Goal: Task Accomplishment & Management: Manage account settings

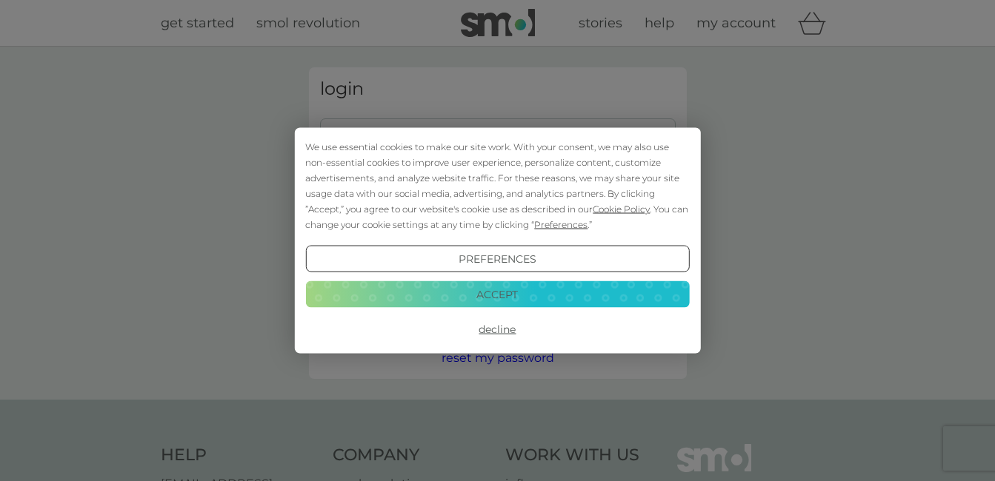
type input "[PERSON_NAME][EMAIL_ADDRESS][DOMAIN_NAME]"
click at [447, 291] on button "Accept" at bounding box center [497, 294] width 384 height 27
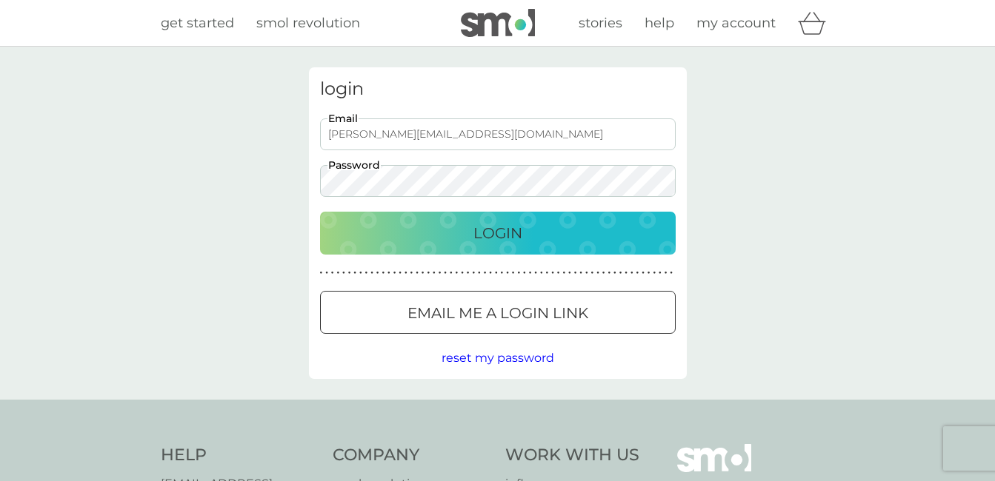
click at [498, 225] on p "Login" at bounding box center [497, 233] width 49 height 24
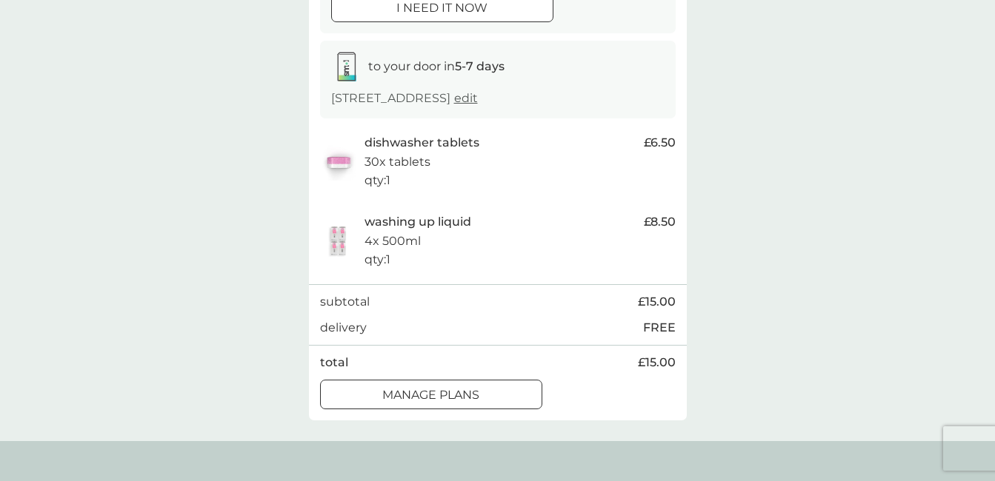
scroll to position [227, 0]
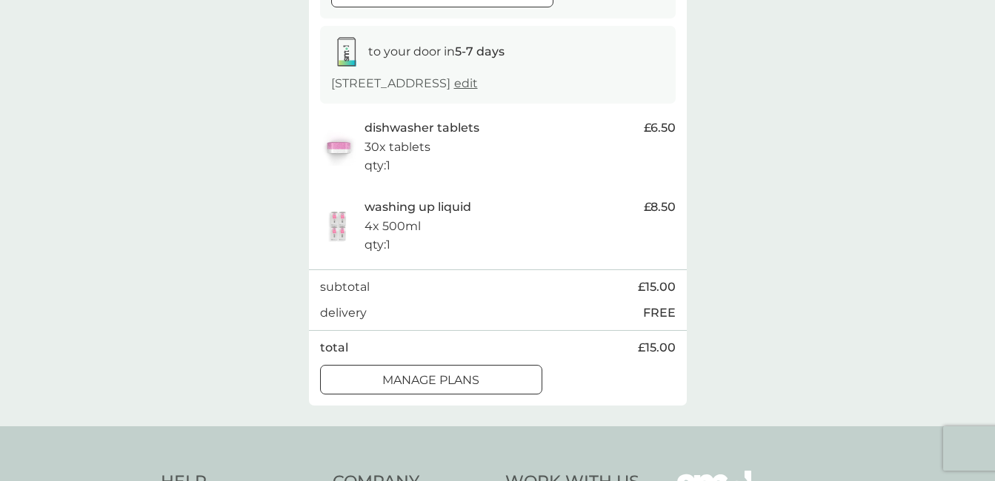
click at [412, 382] on div at bounding box center [430, 381] width 53 height 16
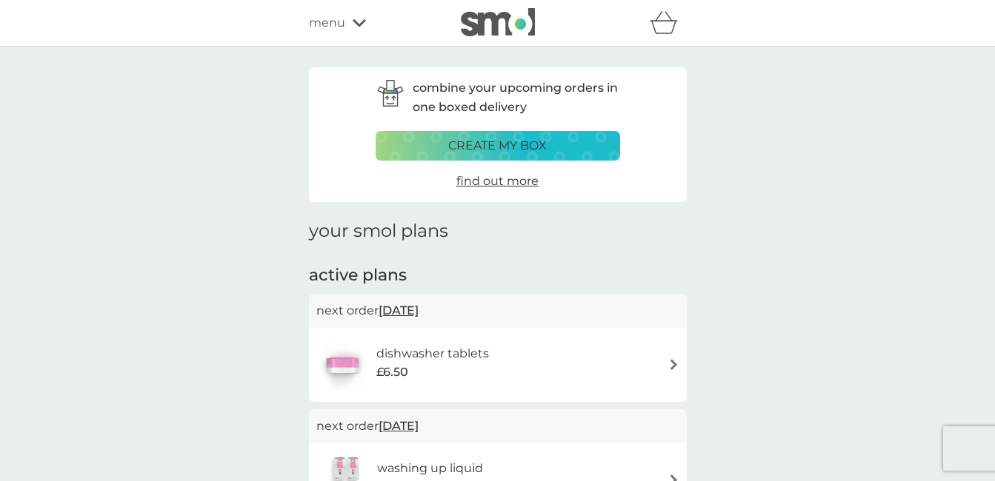
click at [670, 363] on img at bounding box center [673, 364] width 11 height 11
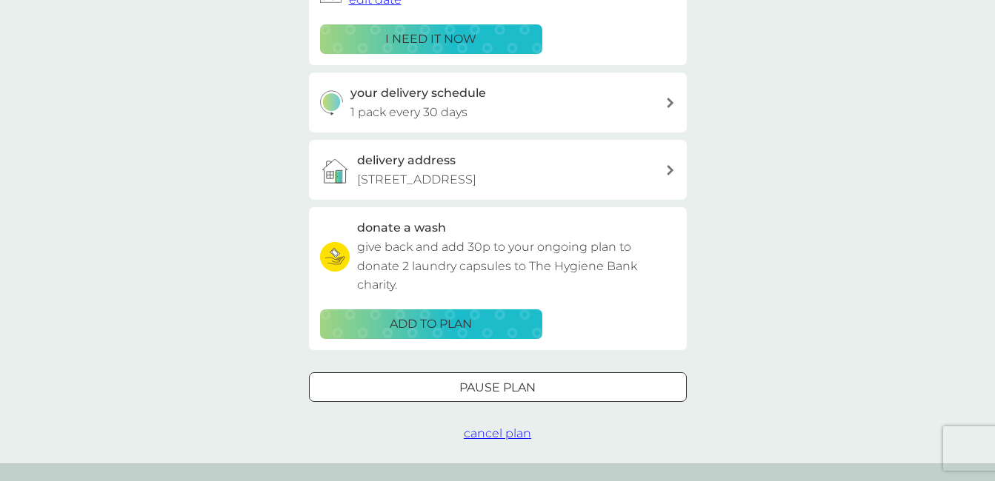
scroll to position [292, 0]
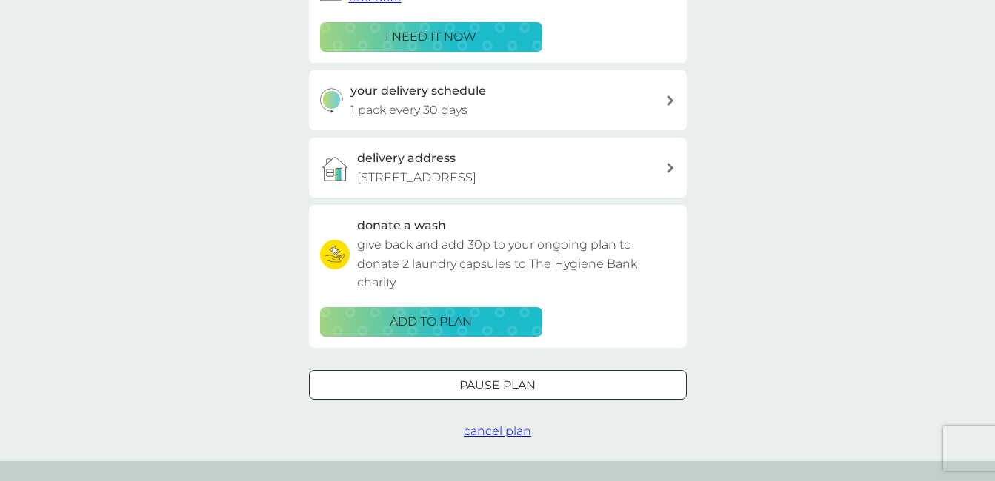
drag, startPoint x: 991, startPoint y: 253, endPoint x: 994, endPoint y: 227, distance: 26.1
click at [994, 227] on div "your smol plans dishwasher tablets £6.50 30x tablets plan settings next order 1…" at bounding box center [497, 108] width 995 height 707
click at [669, 97] on icon at bounding box center [670, 101] width 7 height 10
select select "28"
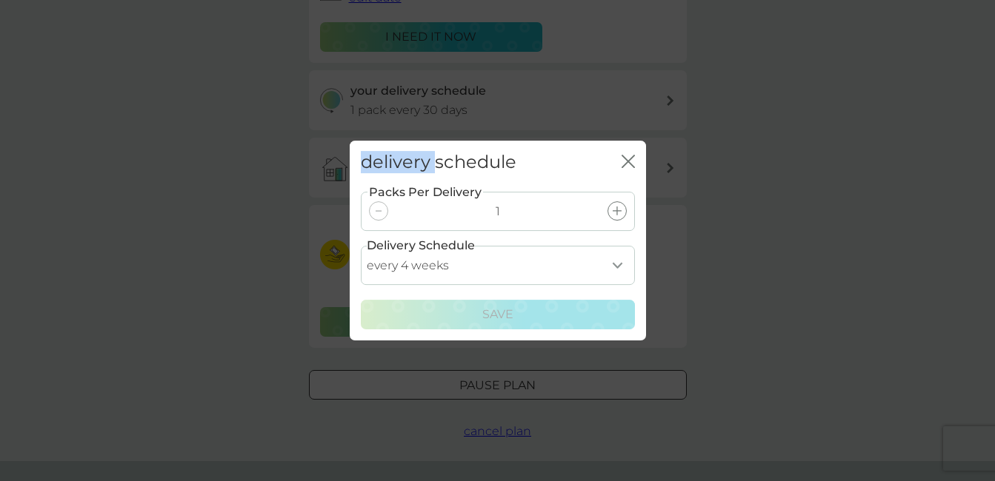
click at [669, 97] on div "delivery schedule close Packs Per Delivery 1 Delivery Schedule every 1 week eve…" at bounding box center [497, 240] width 995 height 481
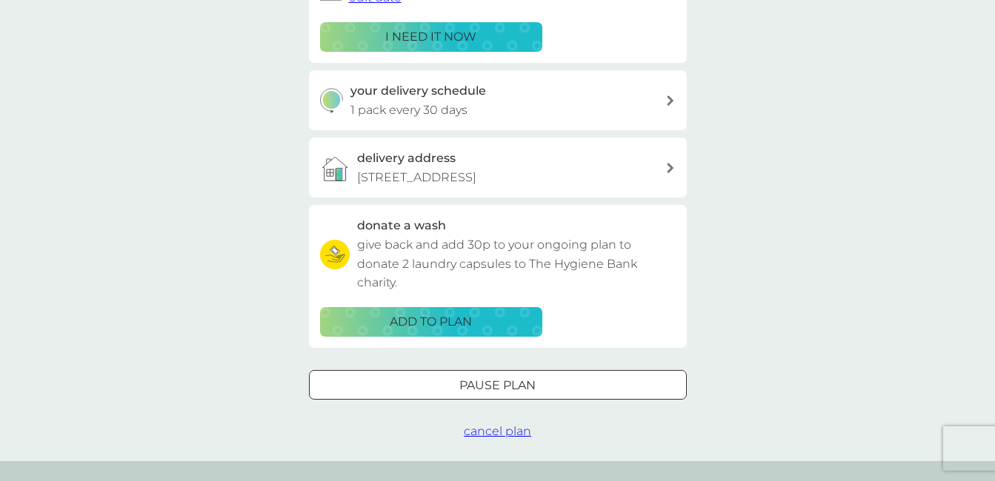
click at [670, 102] on icon at bounding box center [670, 101] width 7 height 10
select select "28"
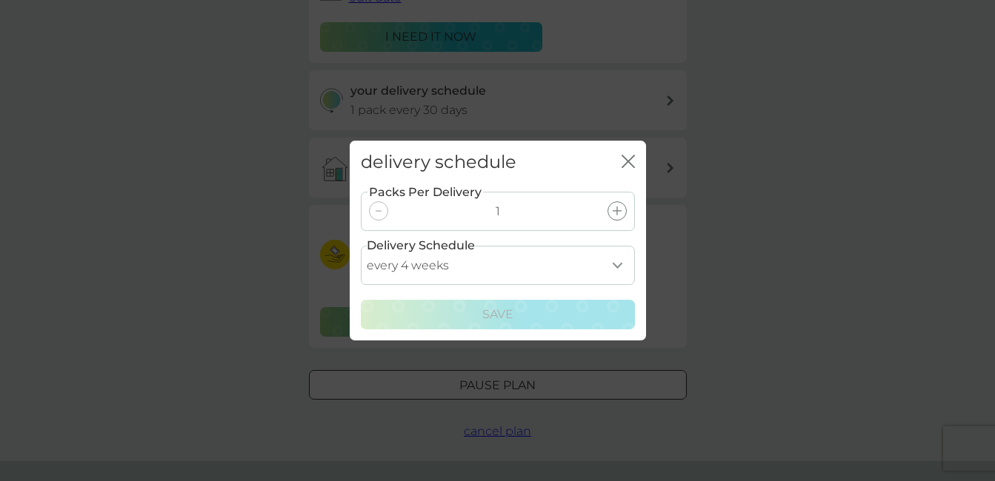
click at [616, 269] on select "every 1 week every 2 weeks every 3 weeks every 4 weeks every 5 weeks every 6 we…" at bounding box center [498, 265] width 274 height 39
click at [623, 157] on icon "close" at bounding box center [625, 162] width 6 height 12
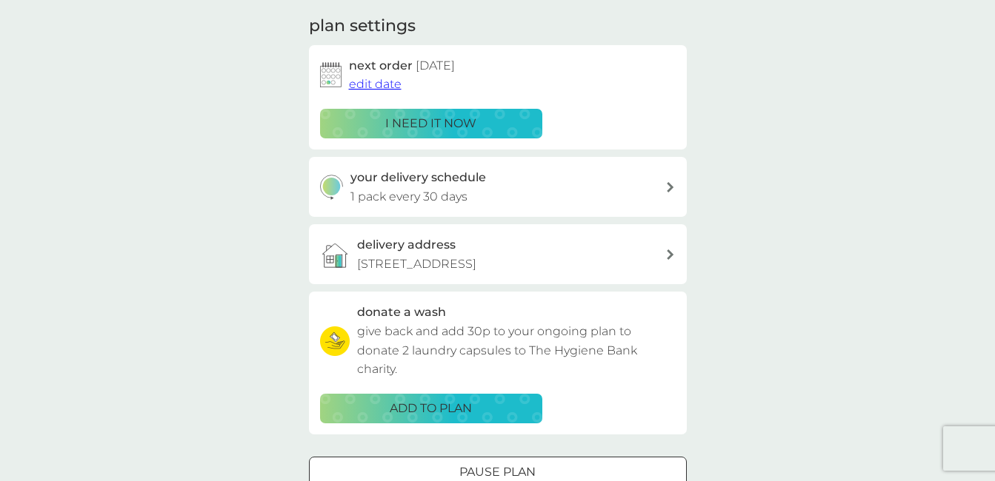
scroll to position [201, 0]
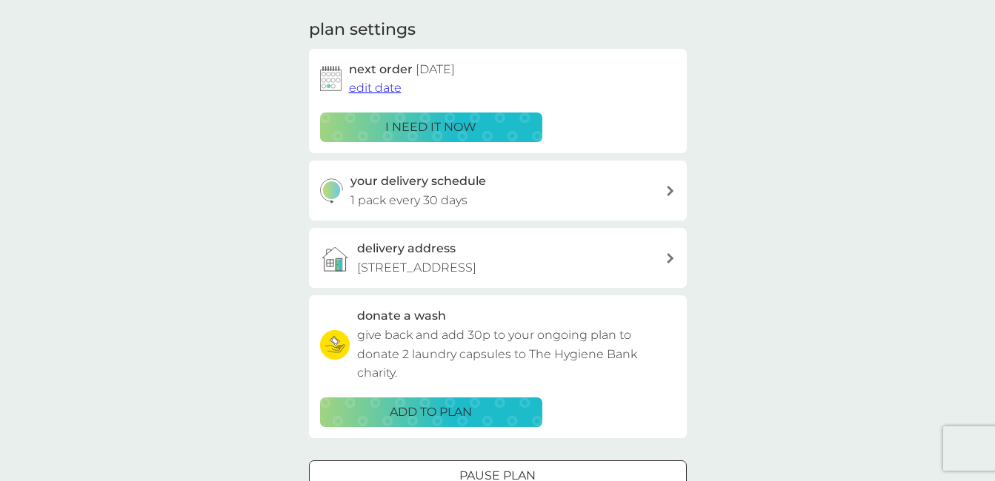
click at [363, 88] on span "edit date" at bounding box center [375, 88] width 53 height 14
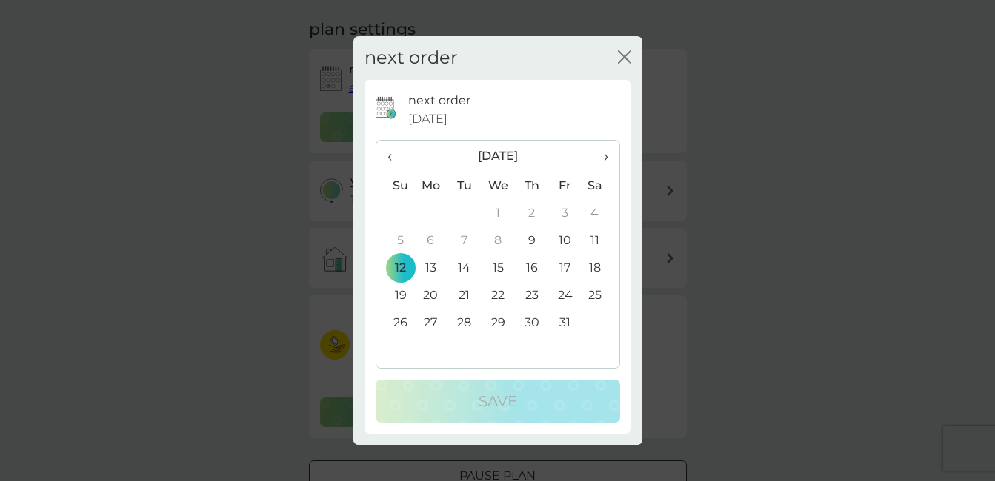
click at [600, 154] on span "›" at bounding box center [599, 156] width 15 height 31
click at [402, 295] on td "16" at bounding box center [395, 295] width 38 height 27
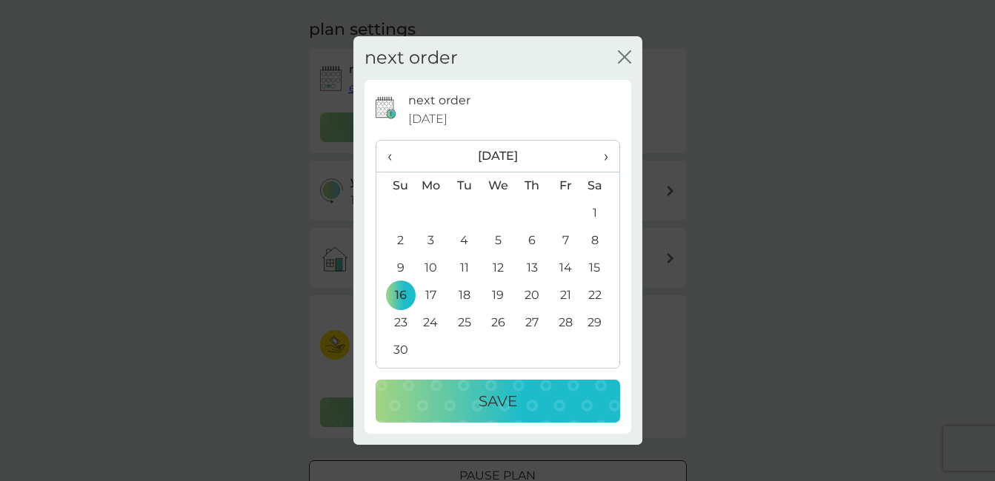
click at [463, 394] on div "Save" at bounding box center [497, 402] width 215 height 24
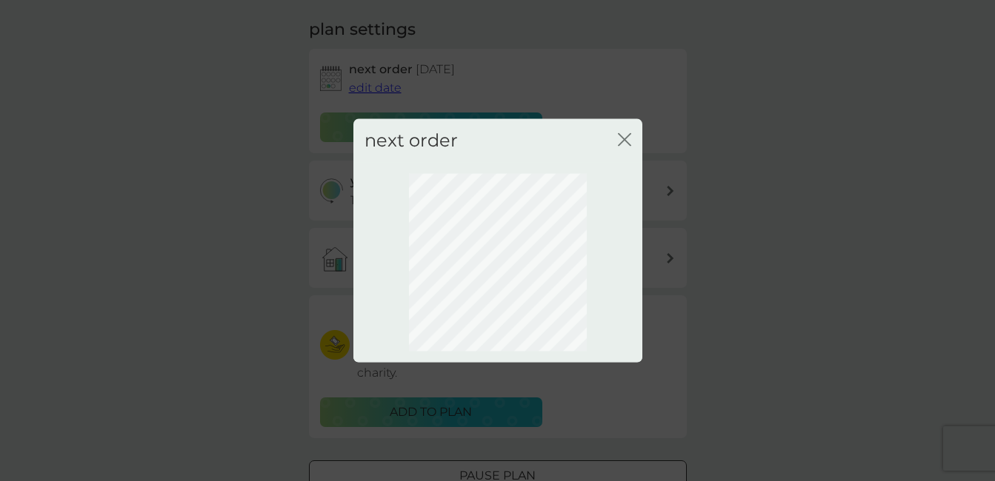
click at [627, 134] on icon "close" at bounding box center [624, 139] width 13 height 13
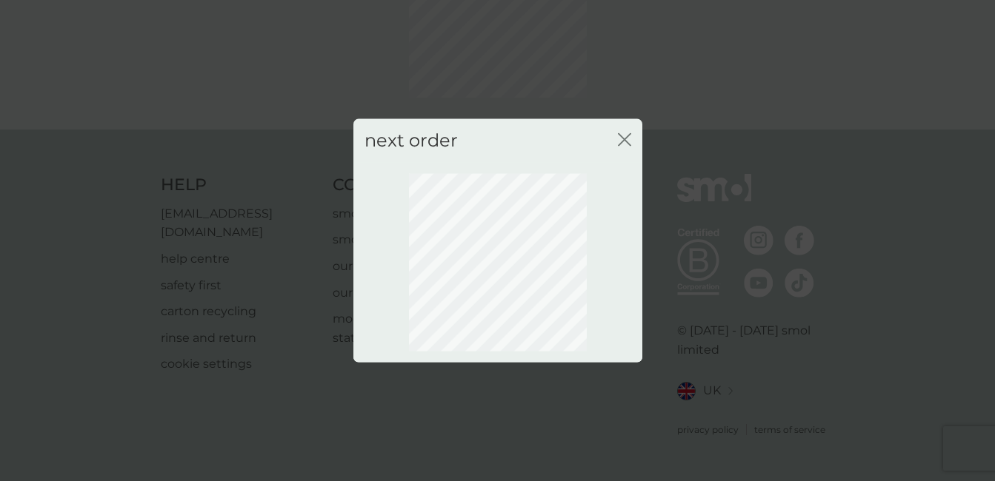
scroll to position [140, 0]
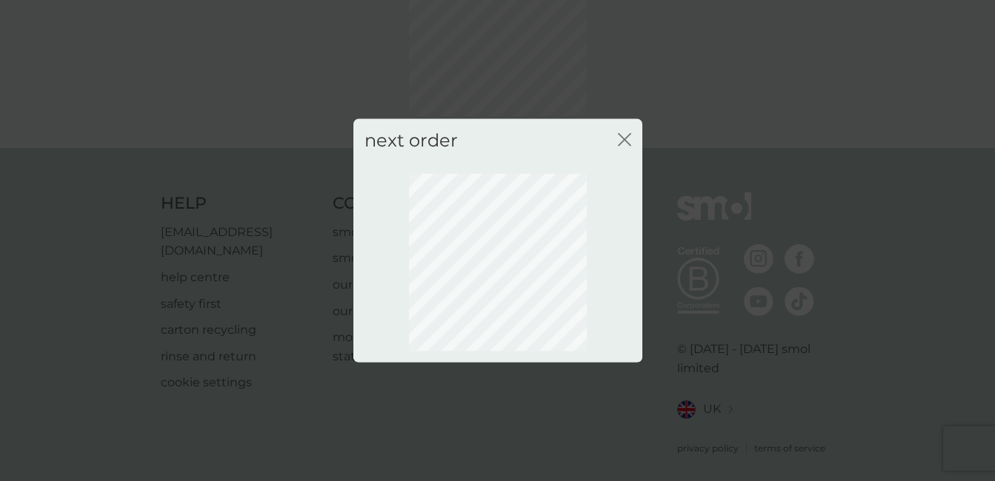
click at [621, 137] on icon "close" at bounding box center [621, 140] width 6 height 12
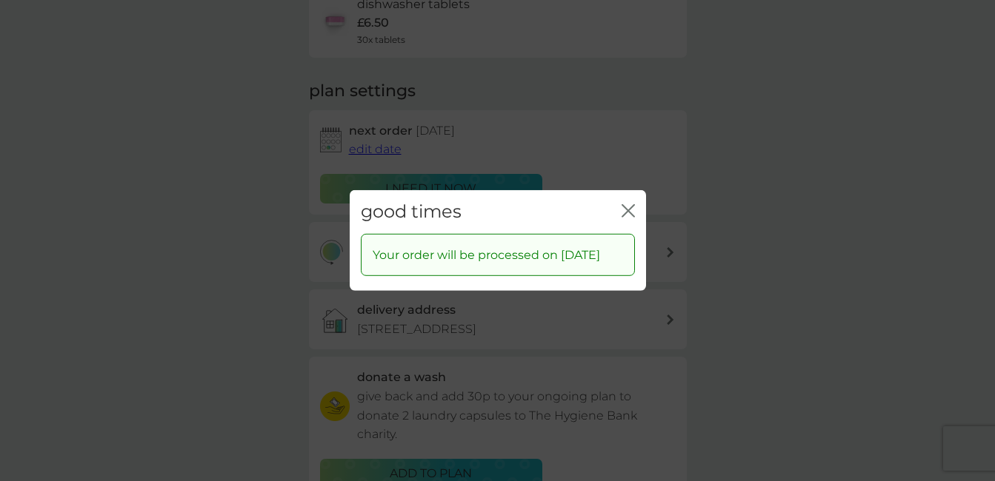
click at [622, 204] on icon "close" at bounding box center [627, 210] width 13 height 13
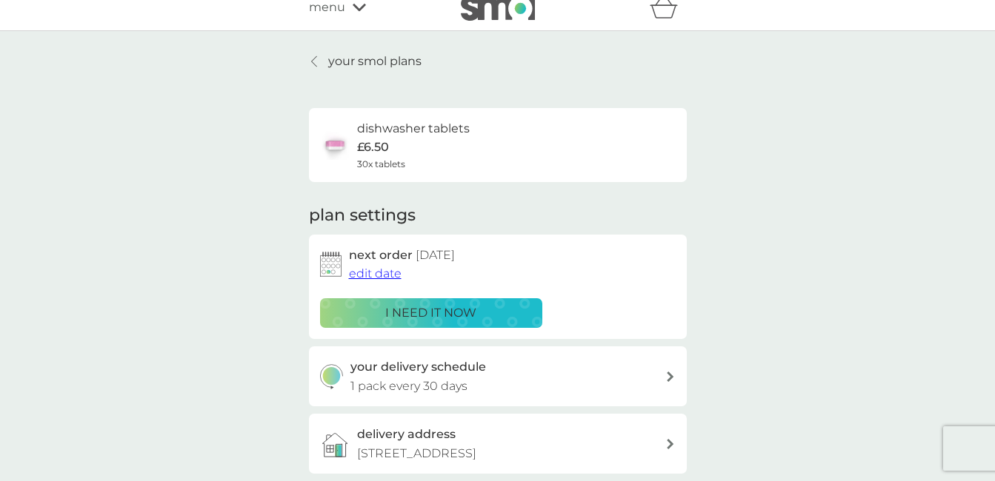
scroll to position [0, 0]
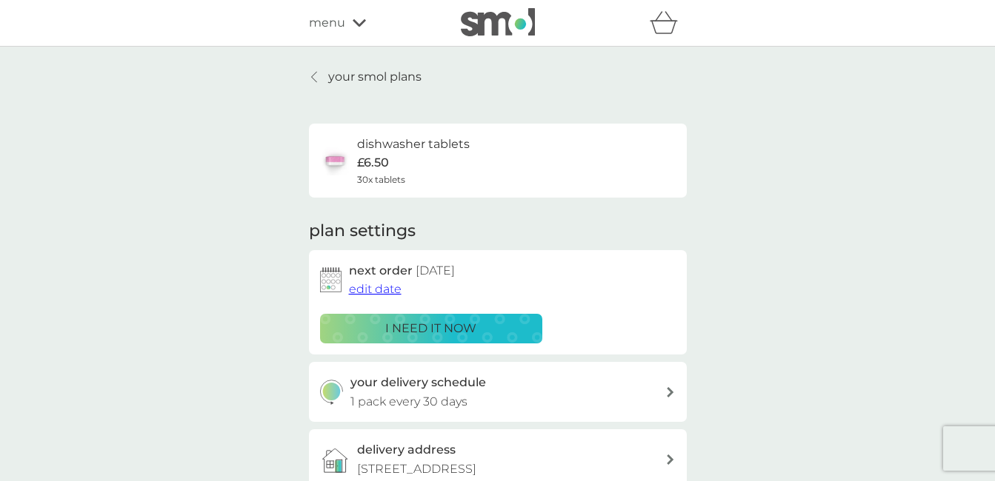
click at [360, 74] on p "your smol plans" at bounding box center [374, 76] width 93 height 19
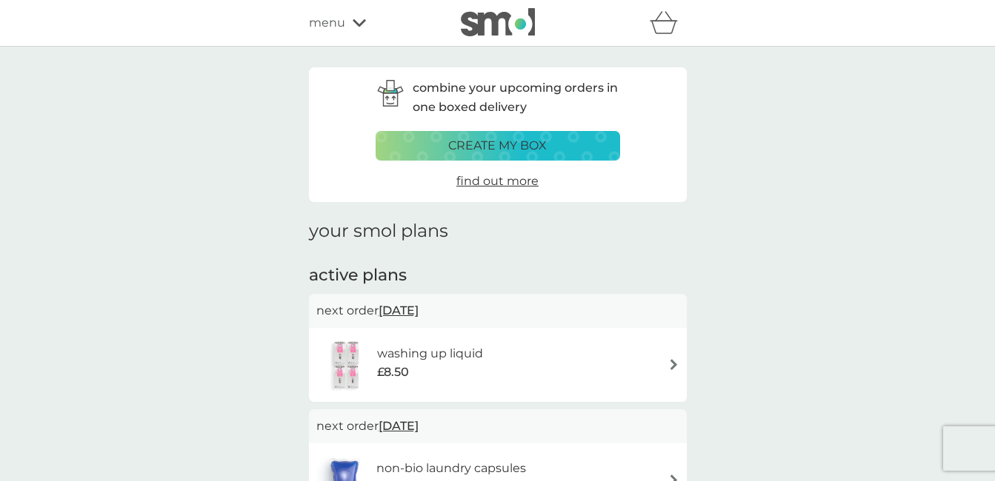
click at [410, 315] on span "12 Oct 2025" at bounding box center [398, 310] width 40 height 29
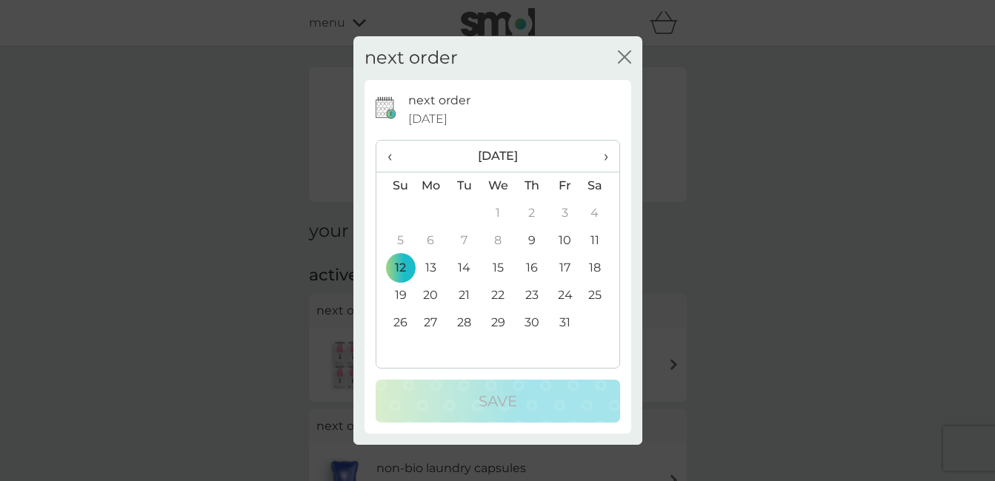
click at [603, 159] on span "›" at bounding box center [599, 156] width 15 height 31
click at [406, 290] on td "16" at bounding box center [395, 295] width 38 height 27
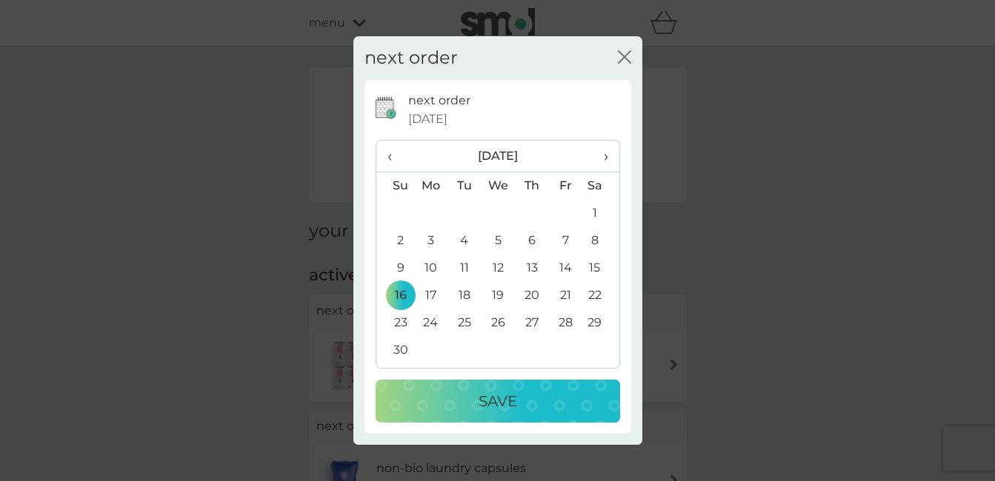
click at [461, 391] on div "Save" at bounding box center [497, 402] width 215 height 24
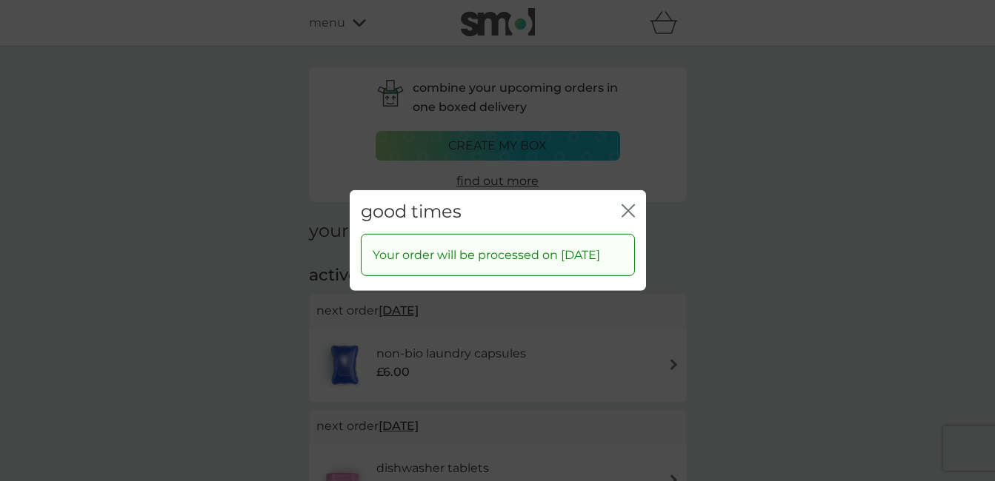
click at [627, 204] on icon "close" at bounding box center [627, 210] width 13 height 13
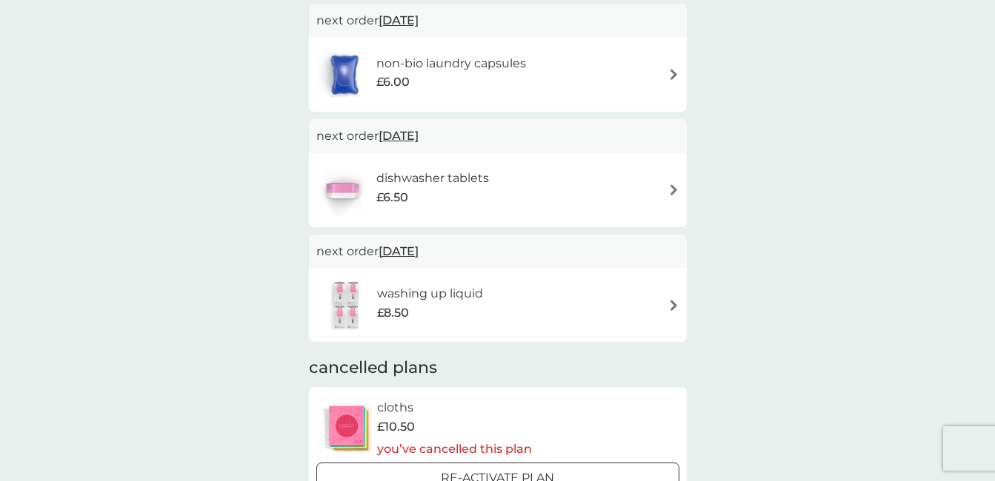
scroll to position [275, 0]
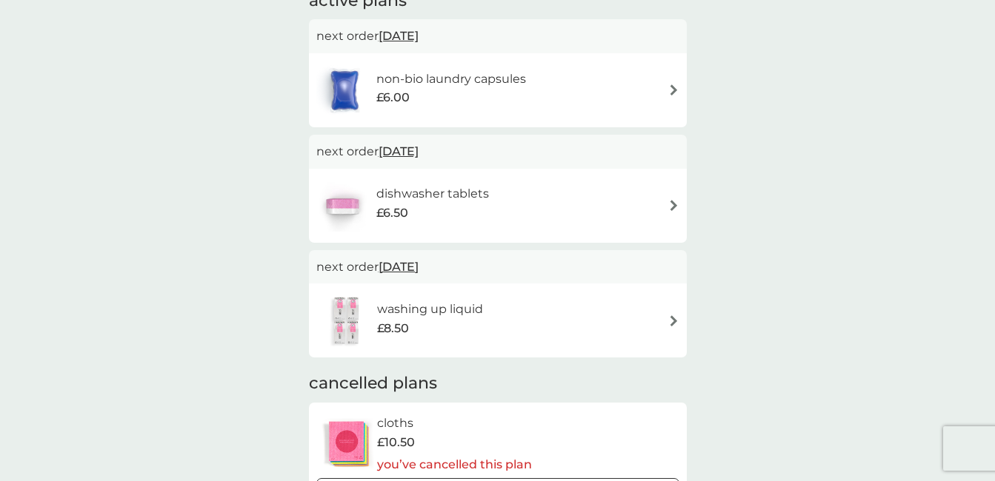
drag, startPoint x: 1005, startPoint y: 93, endPoint x: 890, endPoint y: 51, distance: 122.3
click at [890, 51] on div "combine your upcoming orders in one boxed delivery create my box find out more …" at bounding box center [497, 156] width 995 height 768
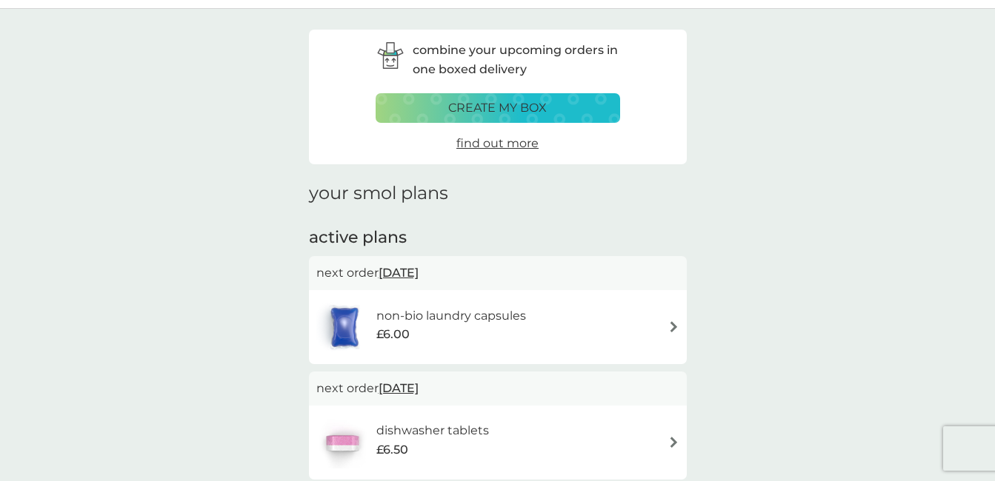
scroll to position [0, 0]
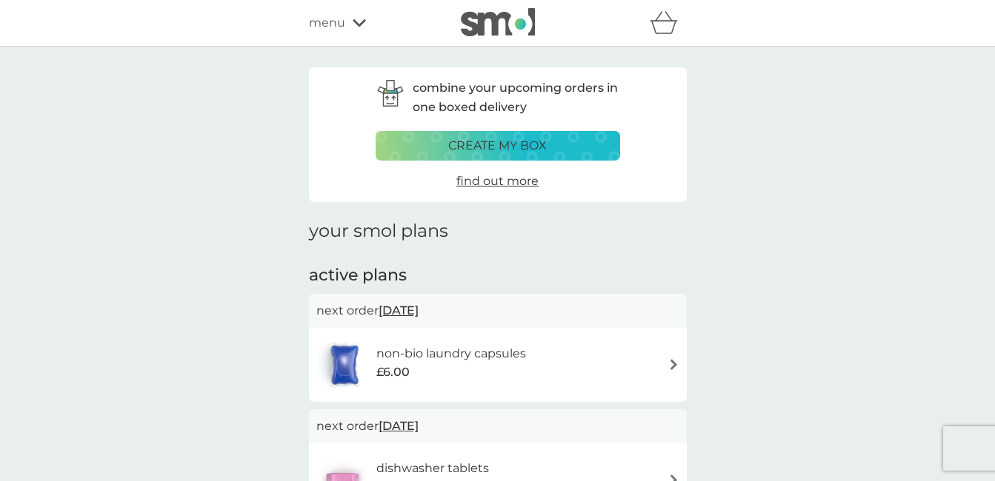
click at [321, 25] on span "menu" at bounding box center [327, 22] width 36 height 19
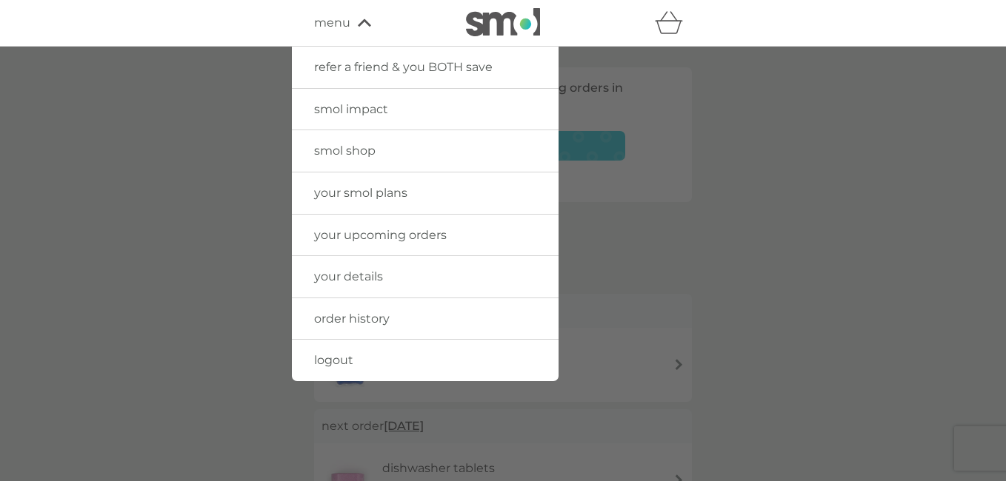
click at [353, 143] on link "smol shop" at bounding box center [425, 150] width 267 height 41
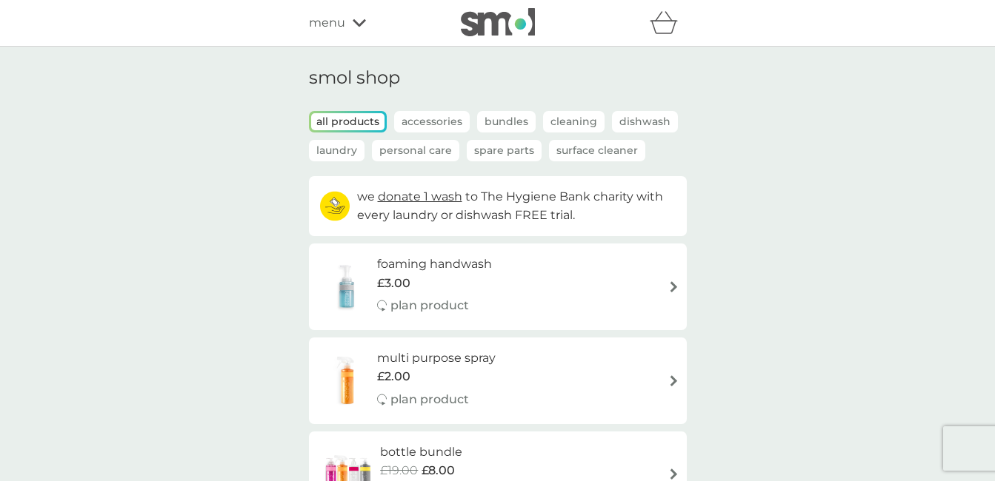
click at [669, 288] on img at bounding box center [673, 286] width 11 height 11
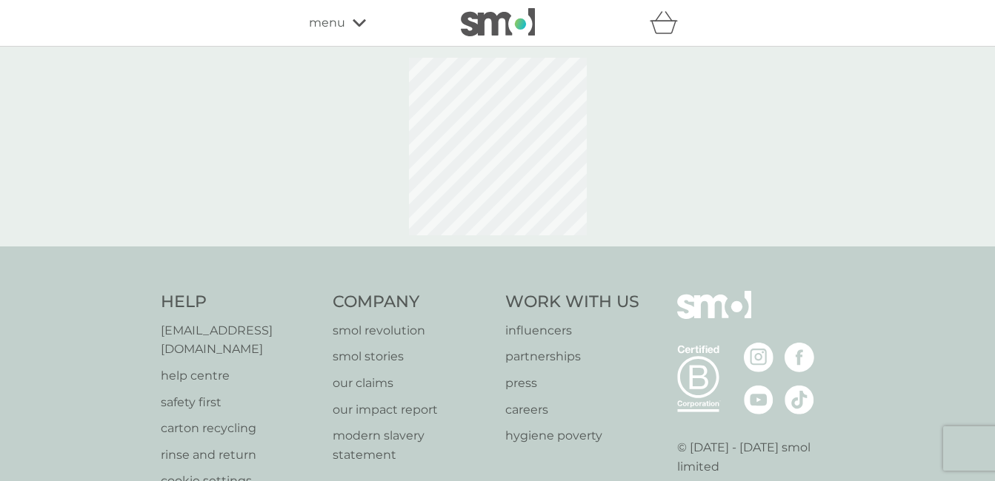
select select "119"
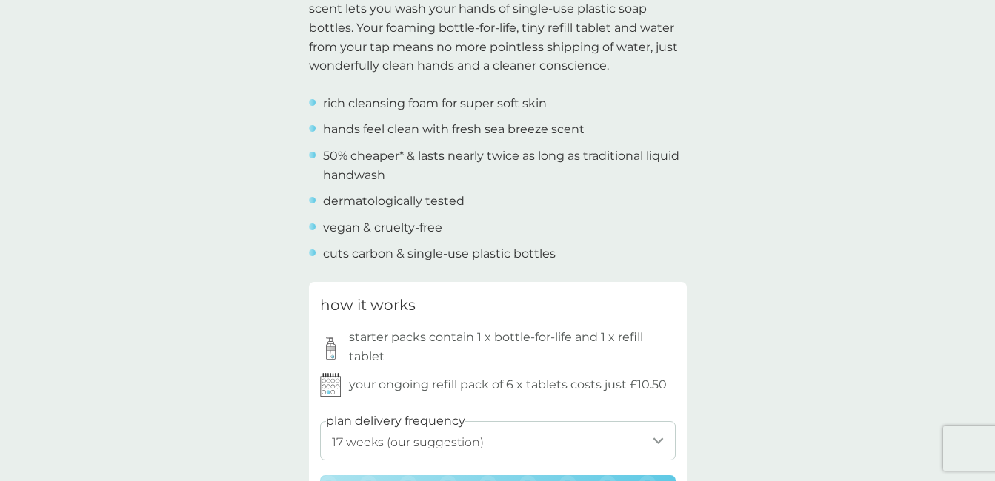
scroll to position [356, 0]
